Goal: Transaction & Acquisition: Purchase product/service

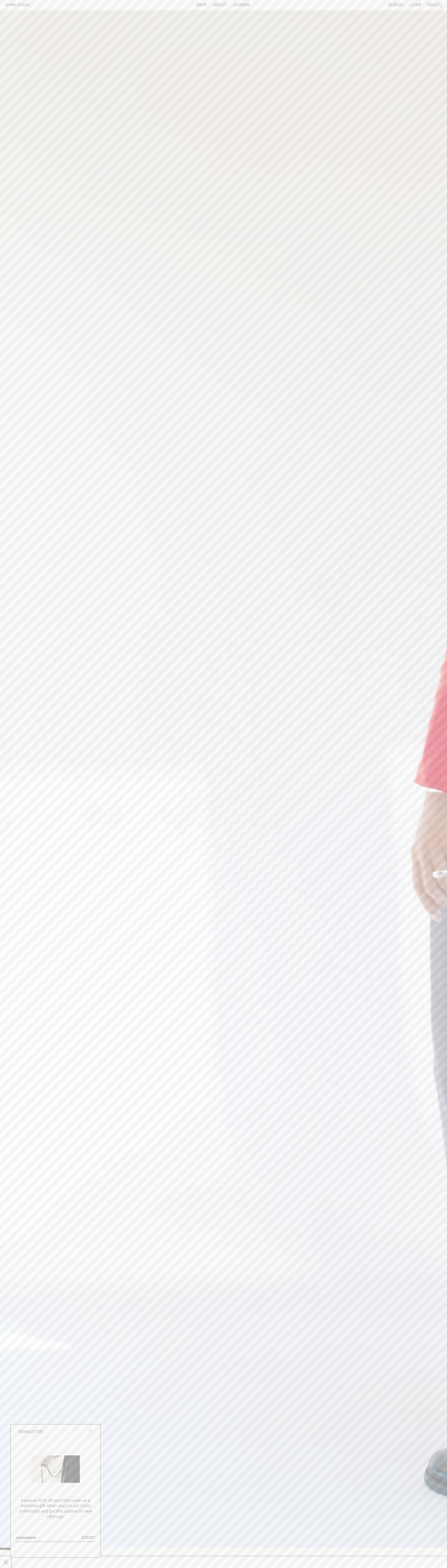
click at [90, 1432] on icon "Close popup" at bounding box center [90, 1431] width 4 height 4
click at [6, 1562] on line at bounding box center [5, 1562] width 5 height 5
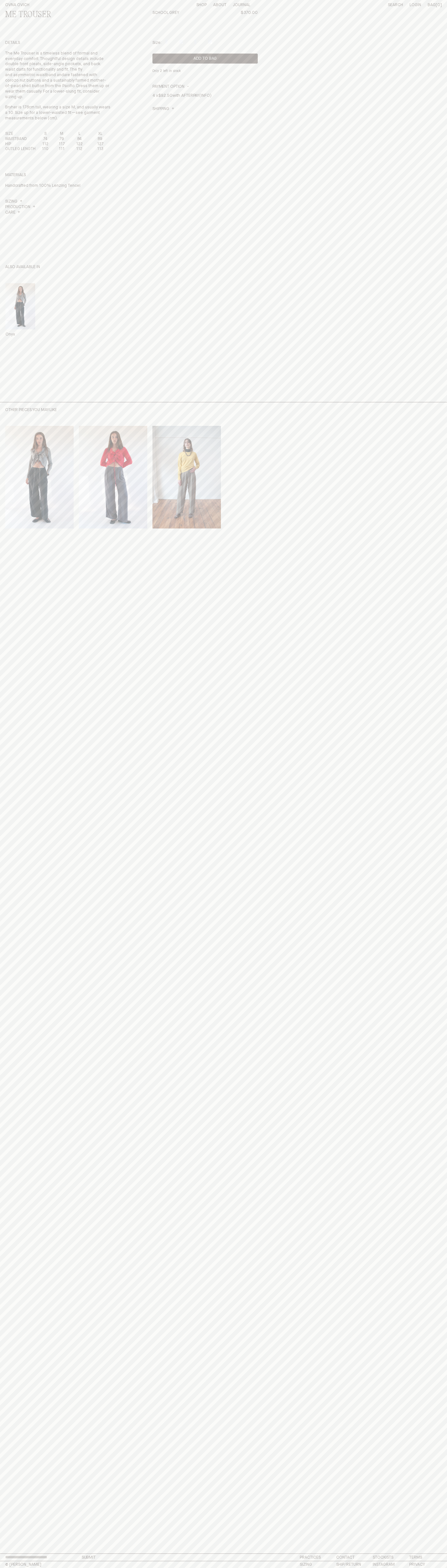
click at [205, 58] on button "Add to Bag" at bounding box center [205, 58] width 105 height 10
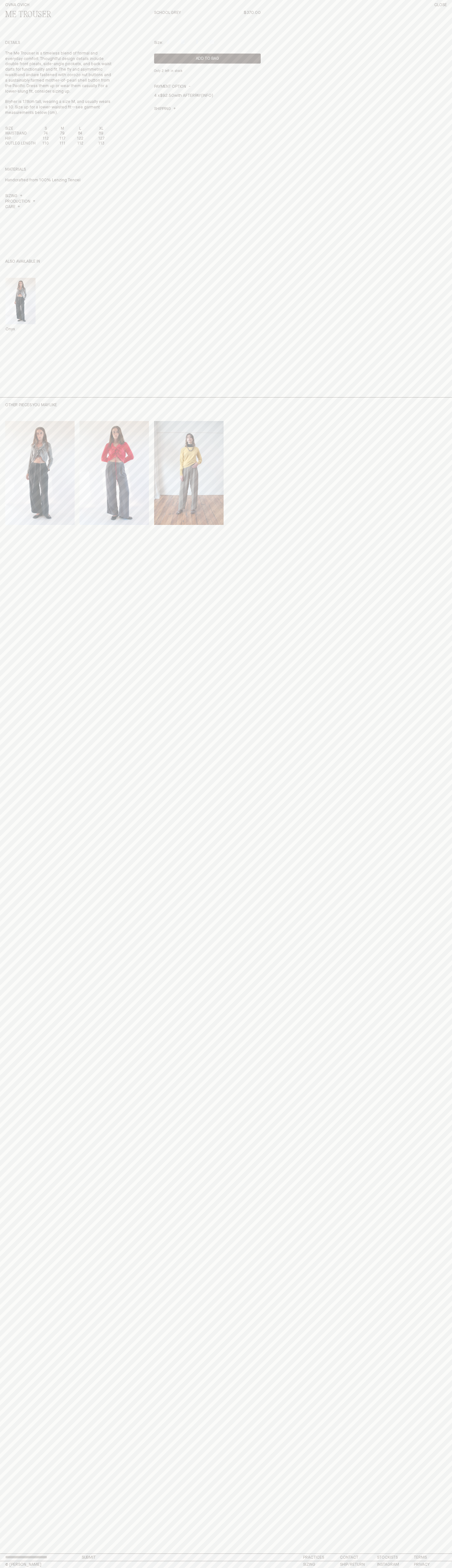
click at [390, 13] on div "Me Trouser School Grey $370.00 Details The Me Trouser is a timeless blend of fo…" at bounding box center [225, 204] width 442 height 387
click at [421, 959] on main "Sign up to our newsletter to receive an upcoming exclusive offer x Sign up to o…" at bounding box center [226, 782] width 452 height 1544
click at [1, 1567] on html "Close Something went wrong. Please email us at hello@ovnaovich.com Cart Close C…" at bounding box center [226, 784] width 452 height 1568
click at [23, 712] on main "Sign up to our newsletter to receive an upcoming exclusive offer x Sign up to o…" at bounding box center [226, 782] width 452 height 1544
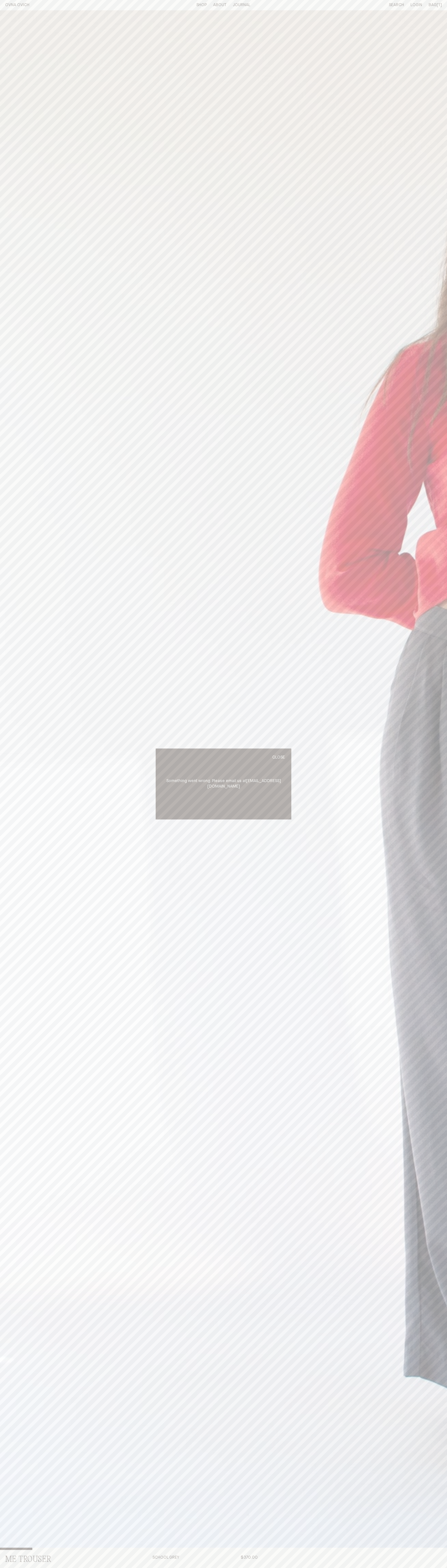
click at [435, 5] on span "Bag" at bounding box center [432, 5] width 8 height 4
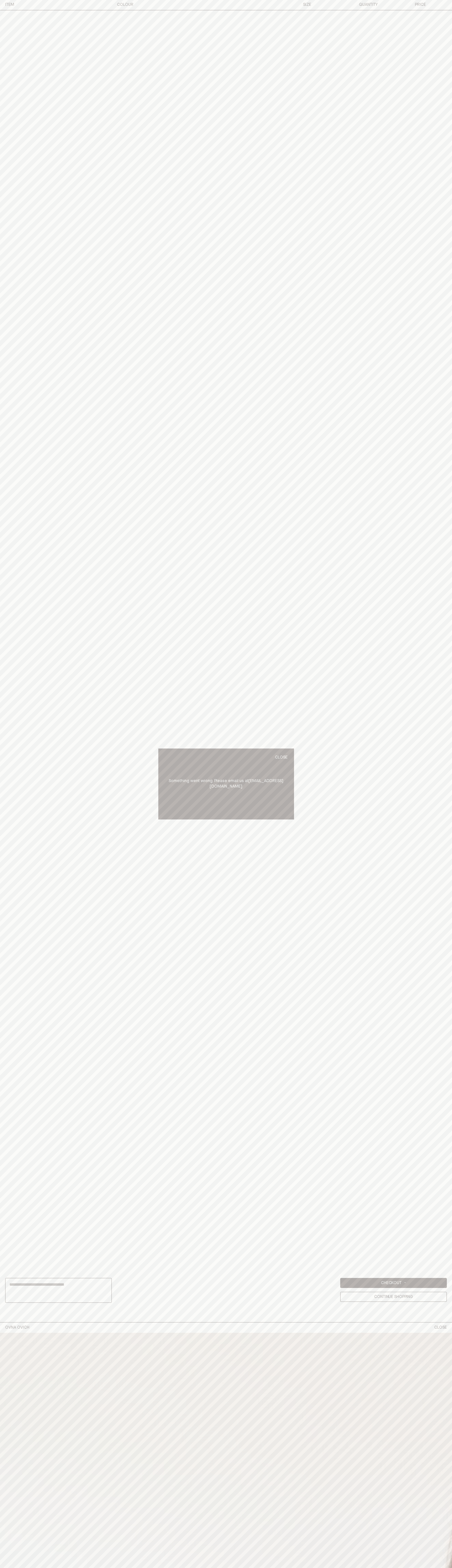
click at [394, 1283] on link "Checkout -" at bounding box center [393, 1283] width 107 height 10
